Goal: Information Seeking & Learning: Learn about a topic

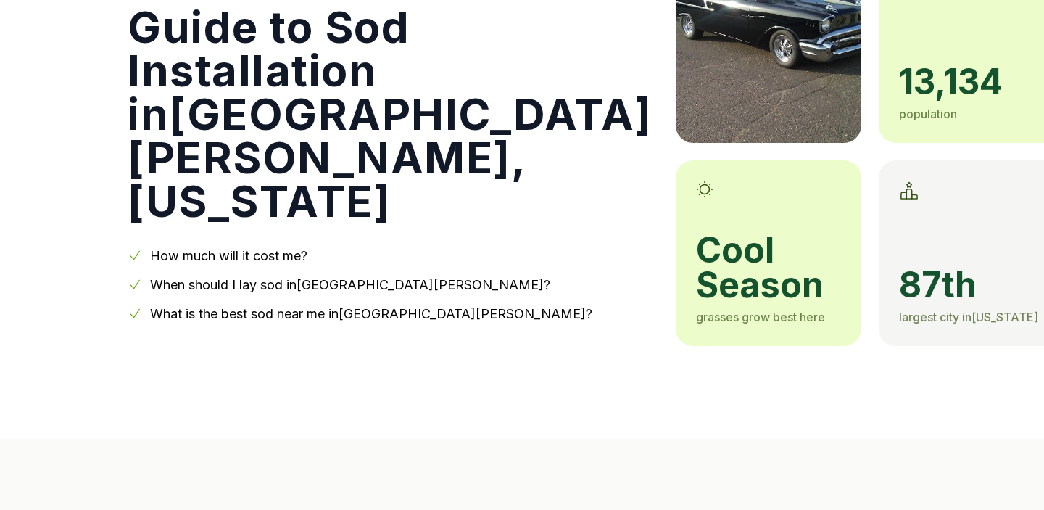
scroll to position [165, 0]
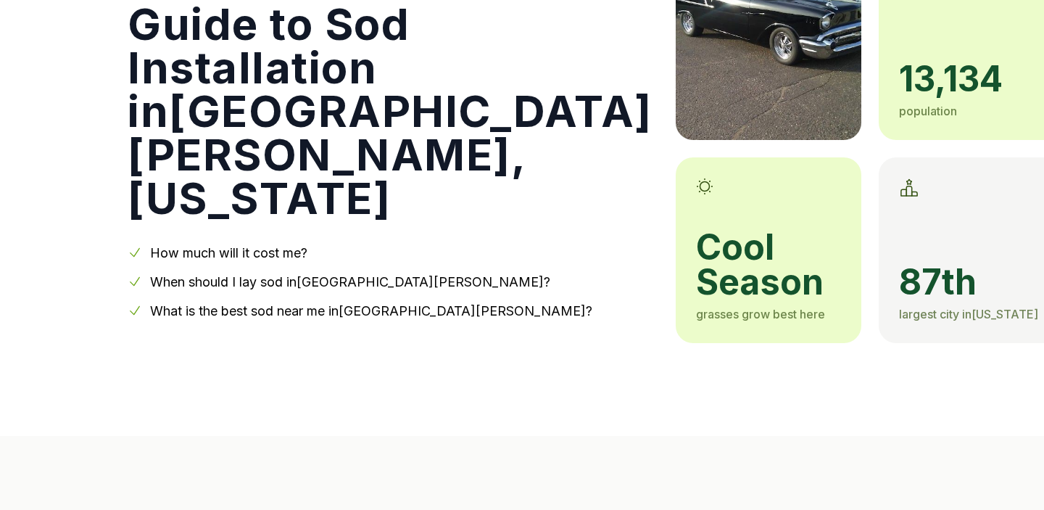
click at [360, 274] on link "When should I lay sod in [GEOGRAPHIC_DATA][PERSON_NAME] ?" at bounding box center [350, 281] width 400 height 15
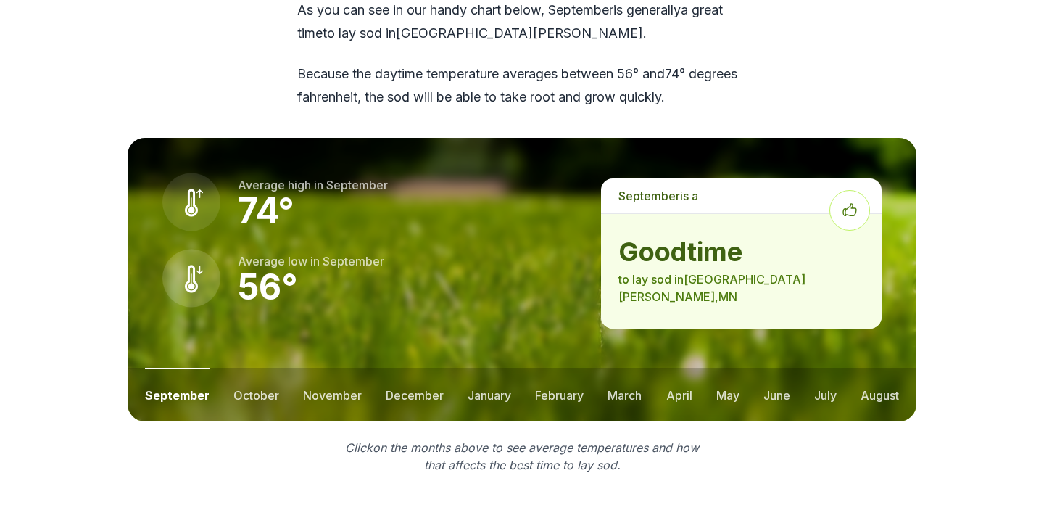
scroll to position [1871, 0]
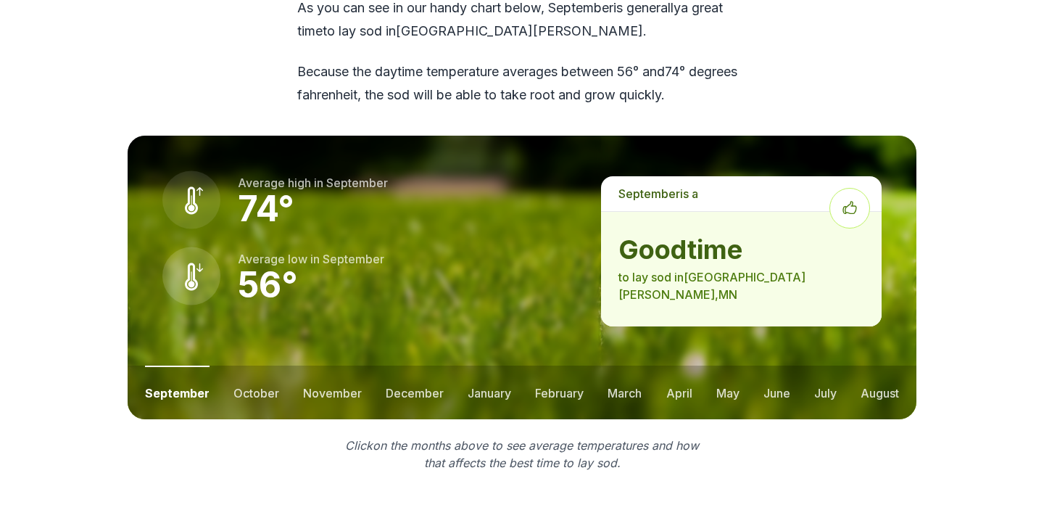
scroll to position [165, 0]
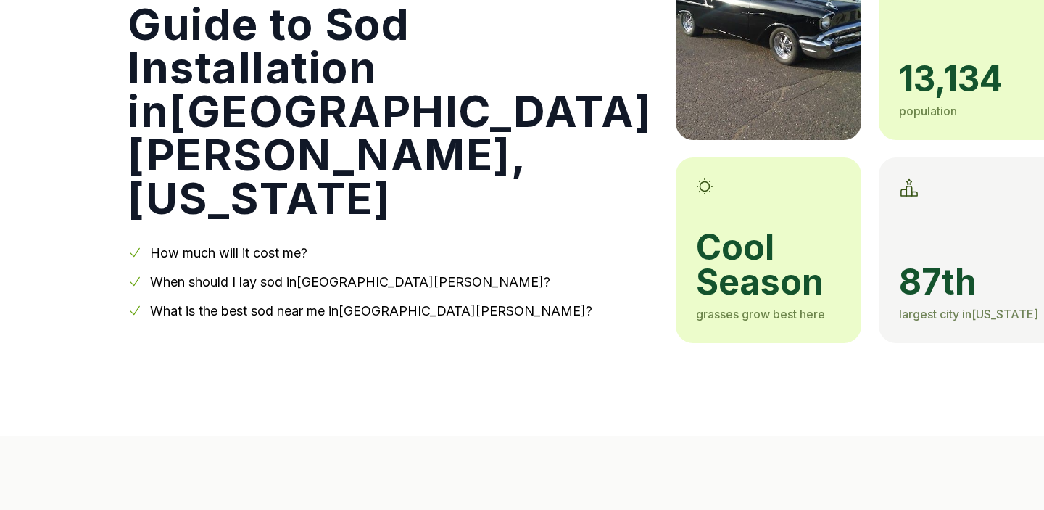
click at [268, 245] on link "How much will it cost me?" at bounding box center [228, 252] width 157 height 15
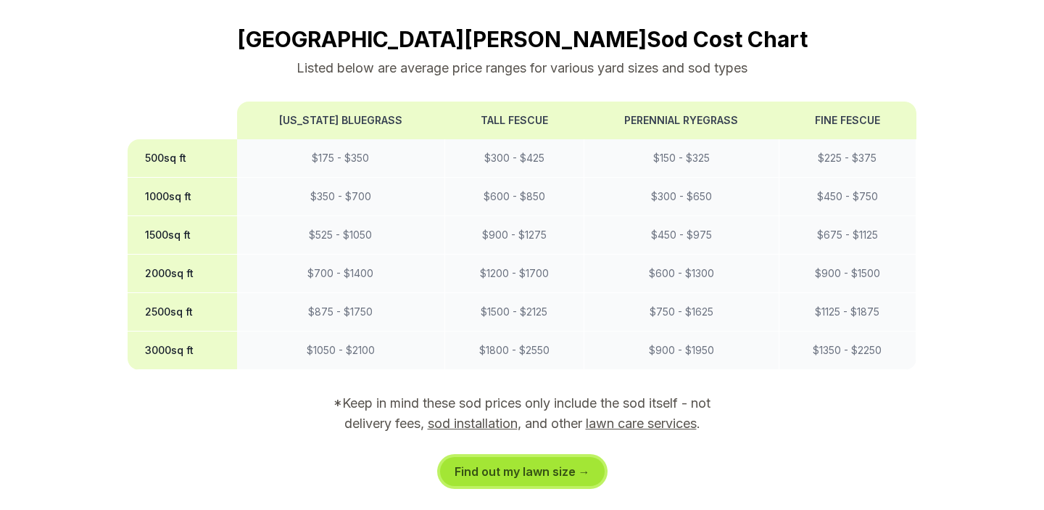
click at [537, 457] on link "Find out my lawn size →" at bounding box center [522, 471] width 165 height 29
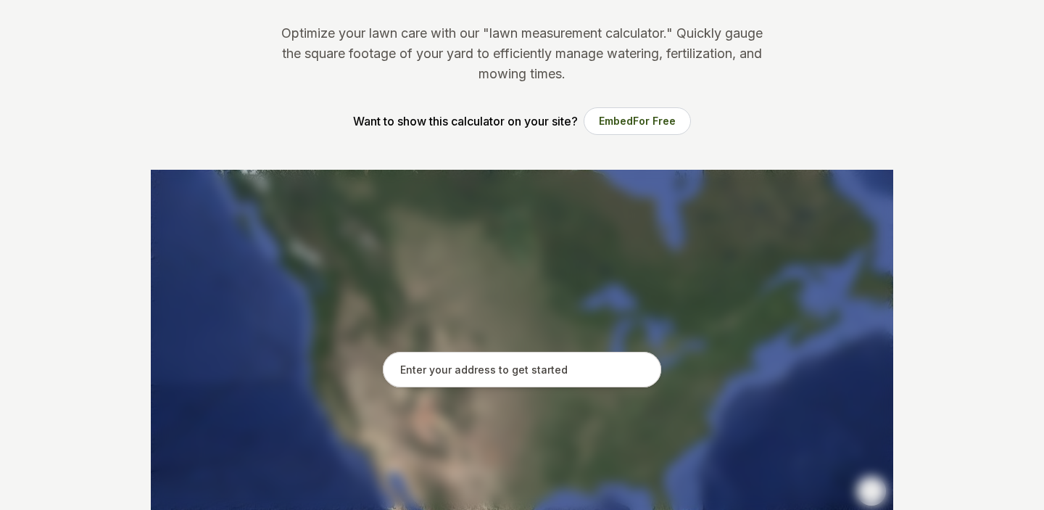
scroll to position [150, 0]
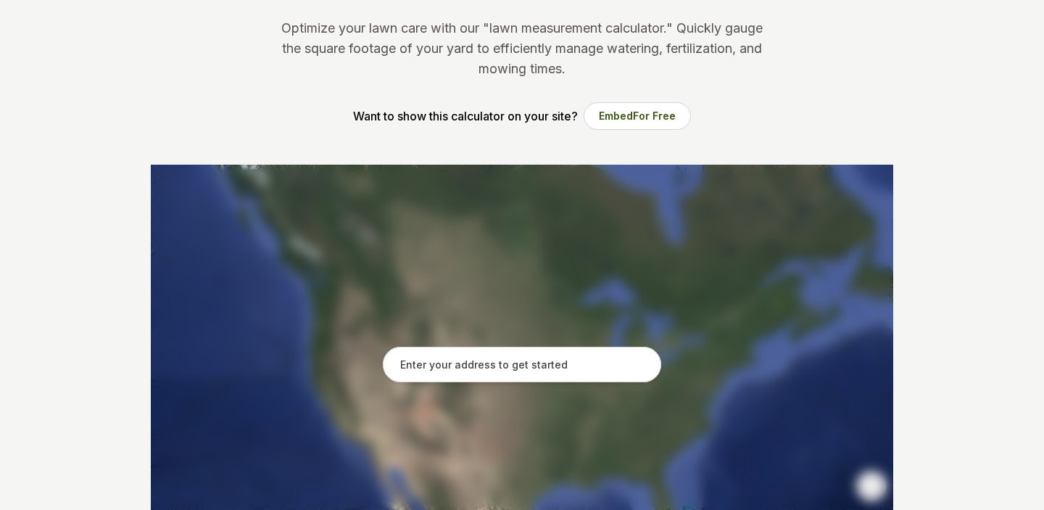
type input "1"
